Goal: Information Seeking & Learning: Learn about a topic

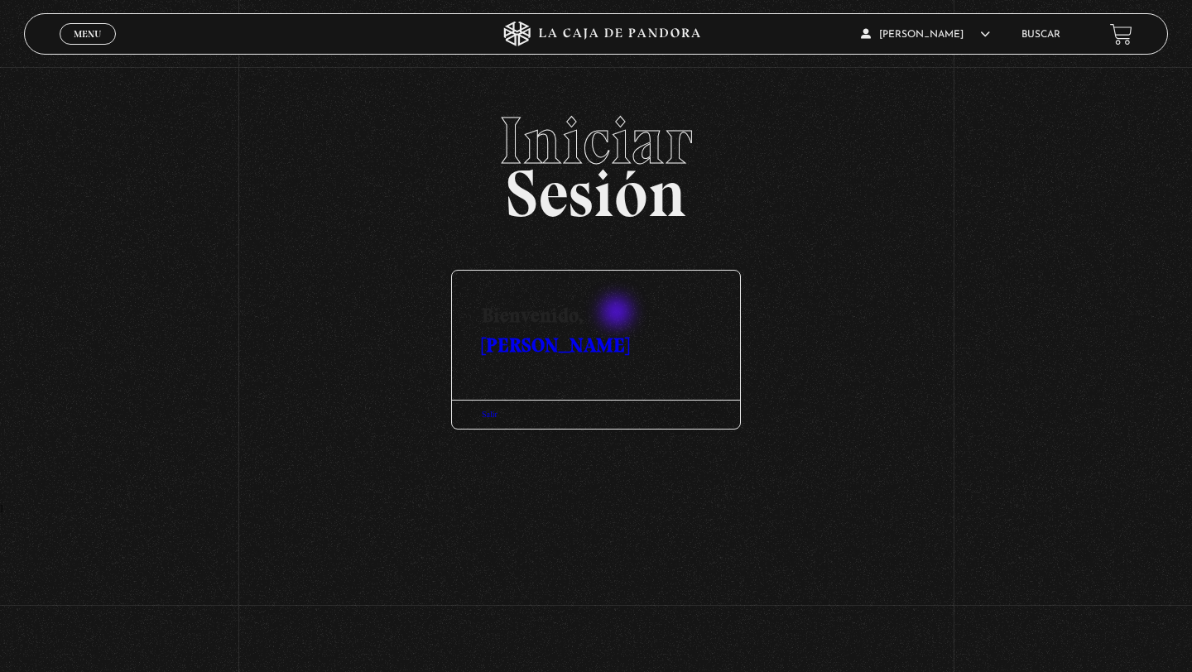
click at [618, 333] on link "[PERSON_NAME]" at bounding box center [555, 345] width 147 height 24
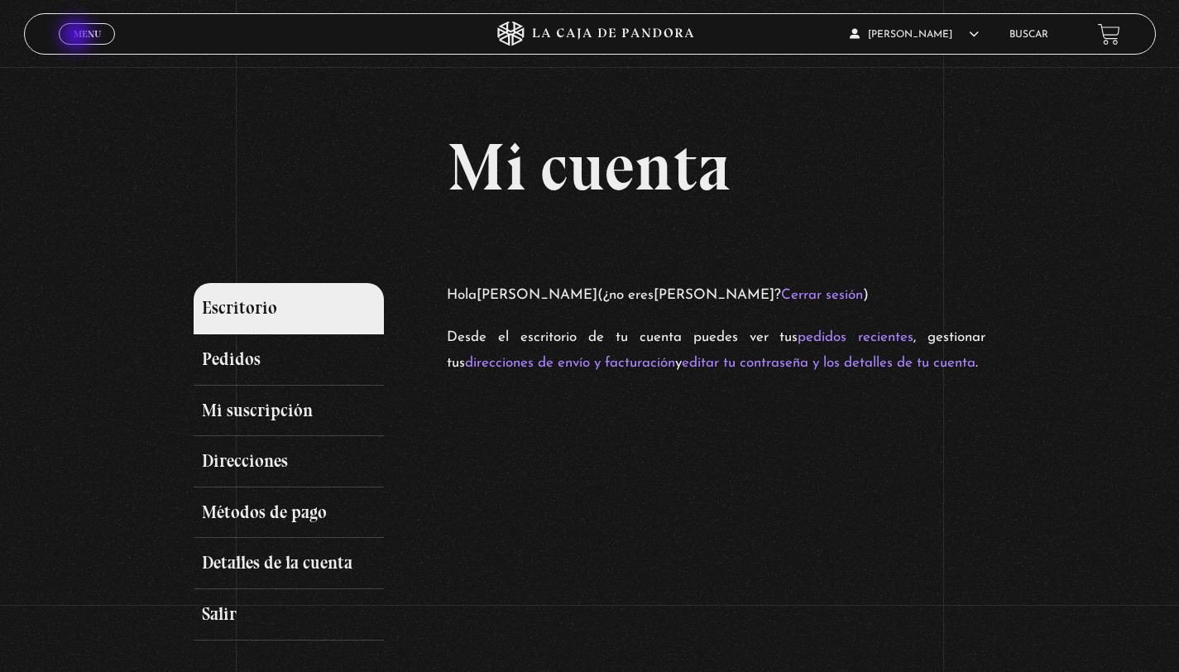
click at [78, 36] on span "Menu" at bounding box center [87, 34] width 27 height 10
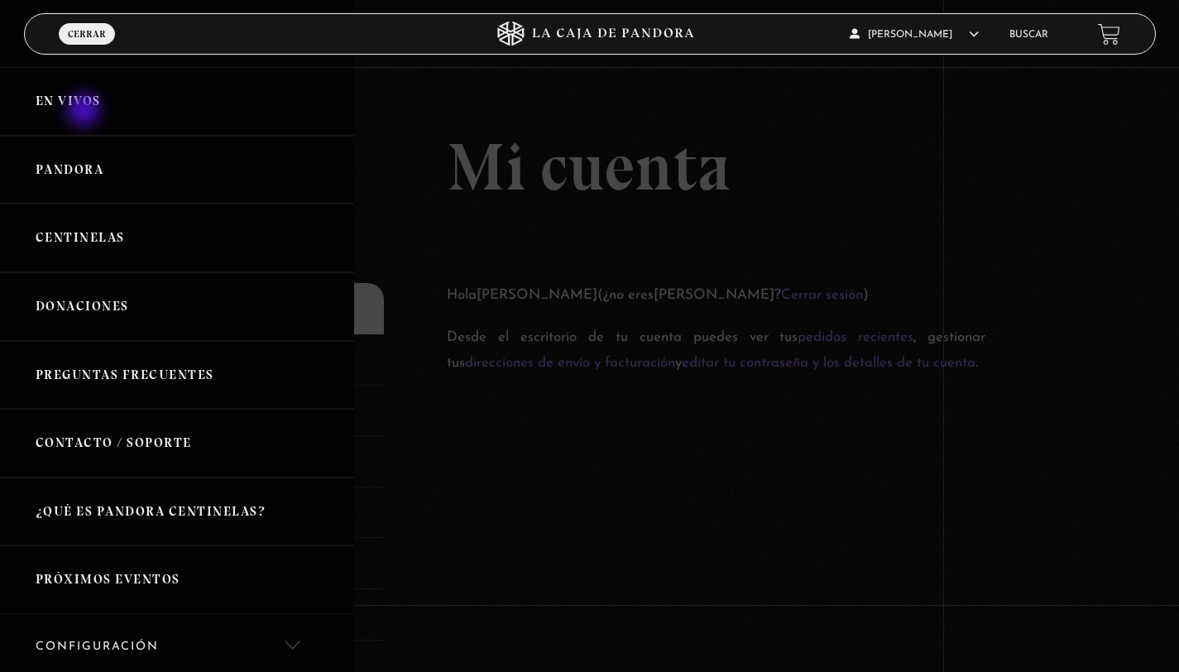
click at [85, 112] on link "En vivos" at bounding box center [177, 101] width 354 height 69
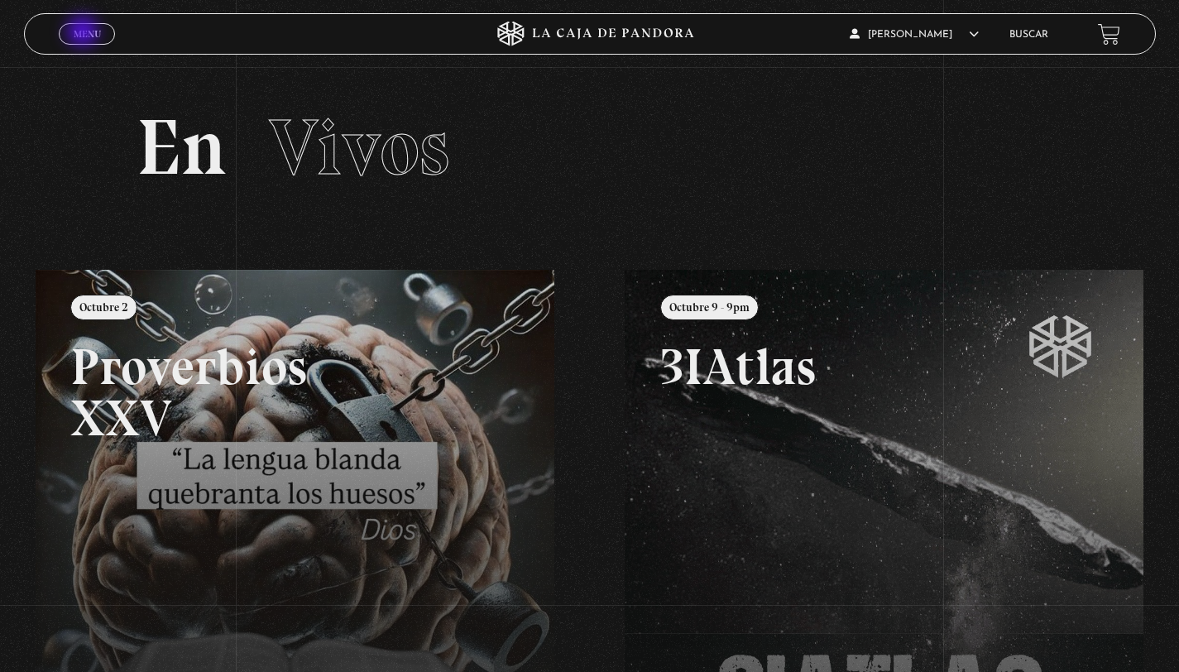
click at [84, 33] on span "Menu" at bounding box center [87, 34] width 27 height 10
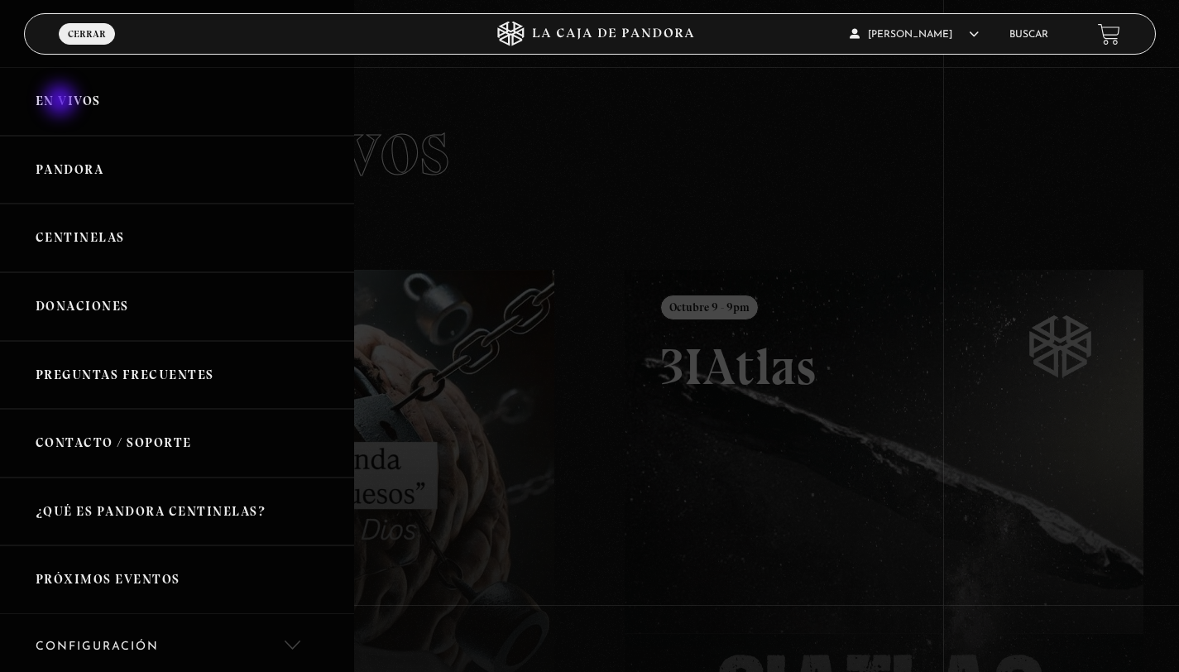
click at [62, 102] on link "En vivos" at bounding box center [177, 101] width 354 height 69
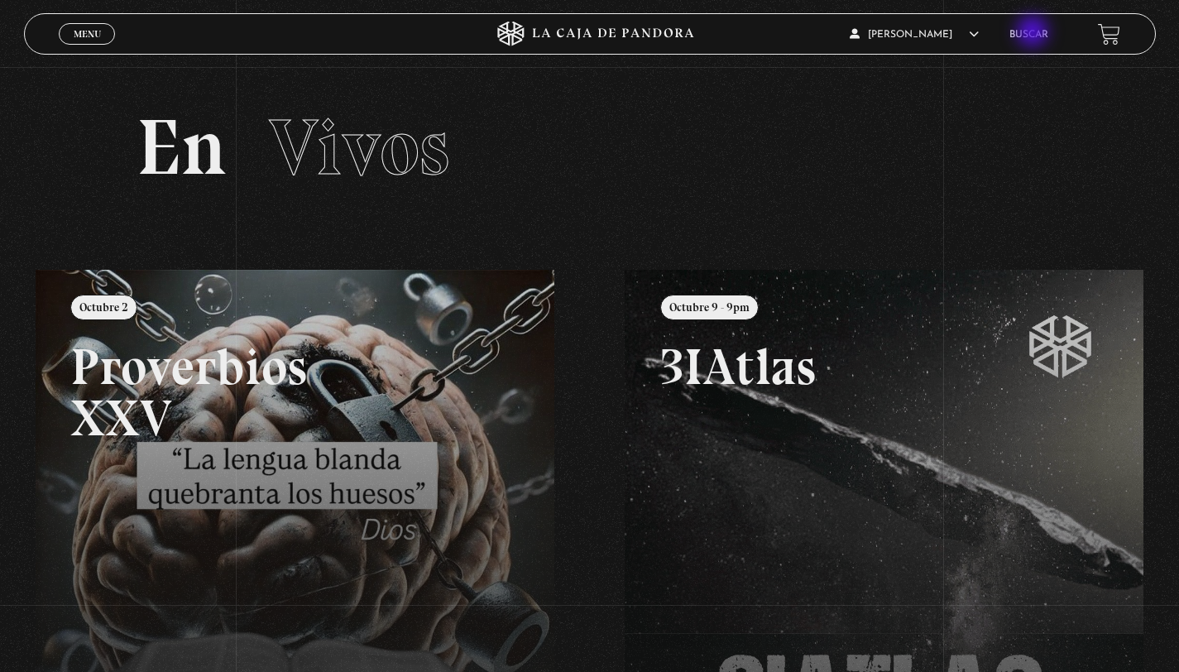
click at [1034, 33] on link "Buscar" at bounding box center [1029, 35] width 39 height 10
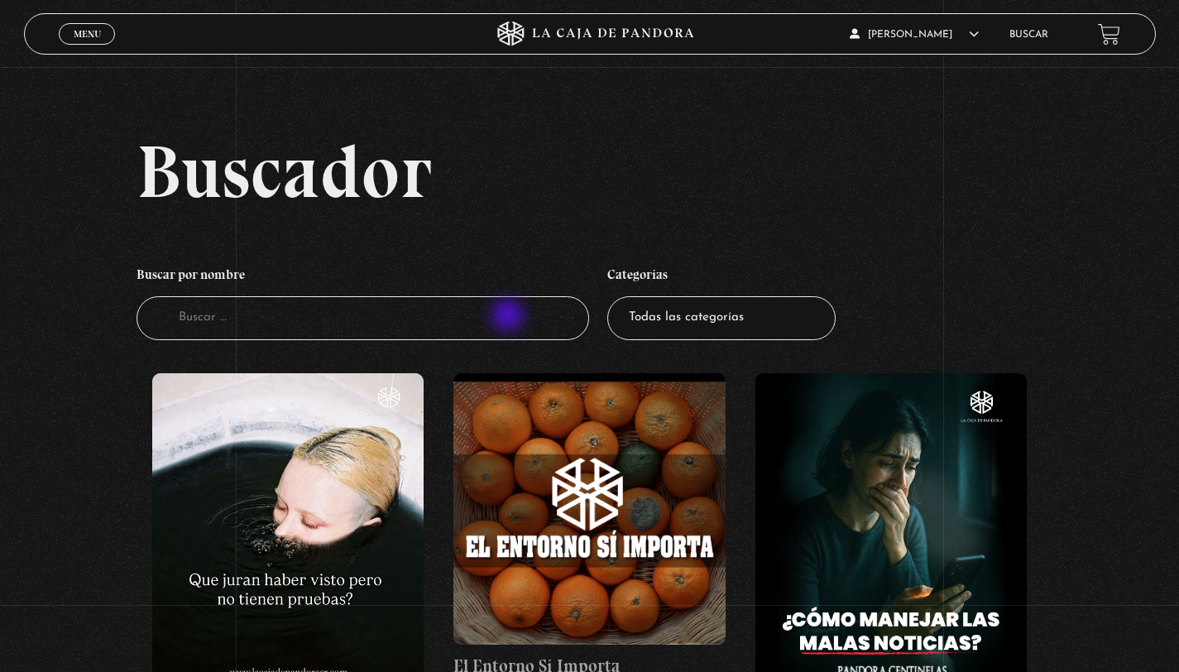
click at [510, 317] on input "Buscador" at bounding box center [363, 318] width 453 height 44
type input "green"
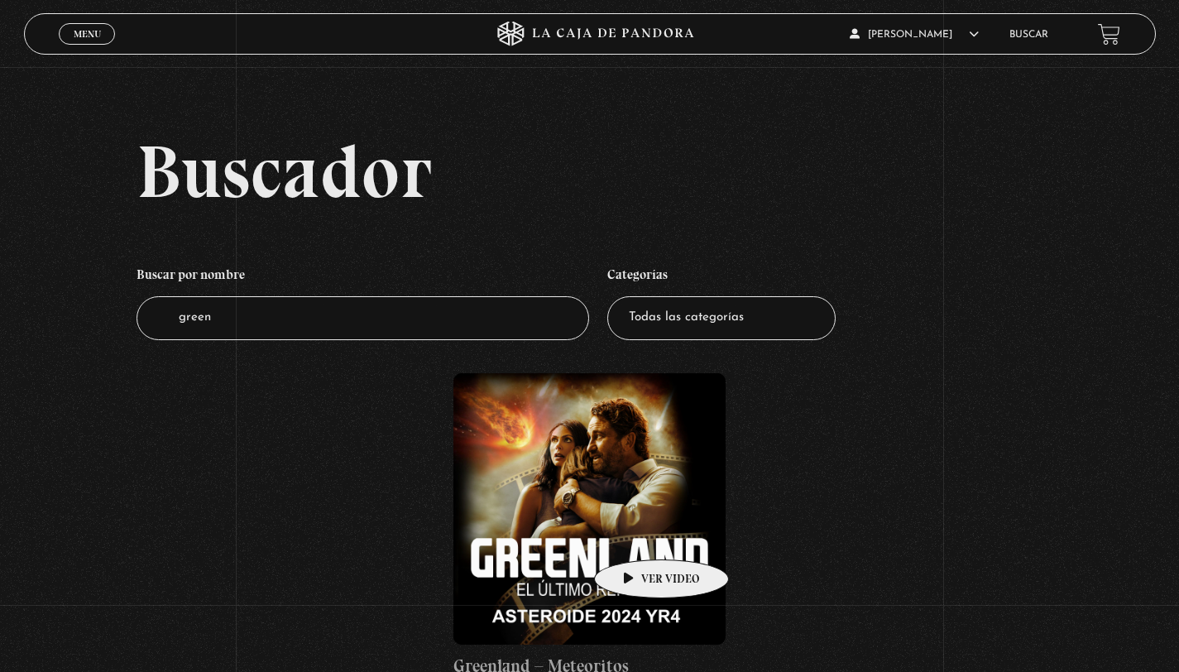
click at [635, 535] on figure at bounding box center [588, 508] width 271 height 271
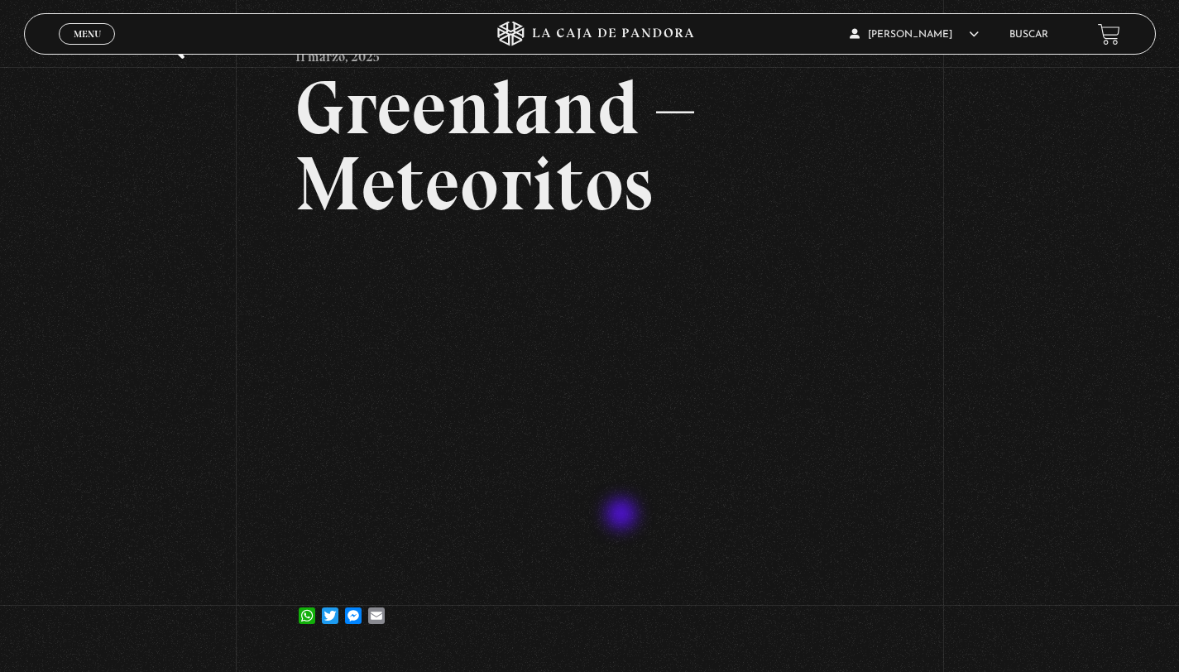
scroll to position [99, 0]
